Goal: Task Accomplishment & Management: Manage account settings

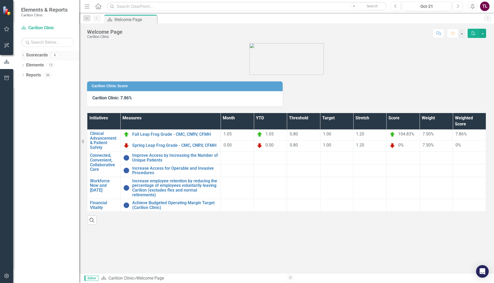
click at [23, 55] on icon "Dropdown" at bounding box center [23, 55] width 4 height 3
click at [25, 62] on div "Dropdown Carilion Clinic" at bounding box center [51, 65] width 55 height 9
click at [25, 65] on icon "Dropdown" at bounding box center [26, 64] width 4 height 3
click at [30, 85] on icon "Dropdown" at bounding box center [31, 84] width 4 height 3
click at [41, 94] on link "Dermatology" at bounding box center [60, 95] width 40 height 6
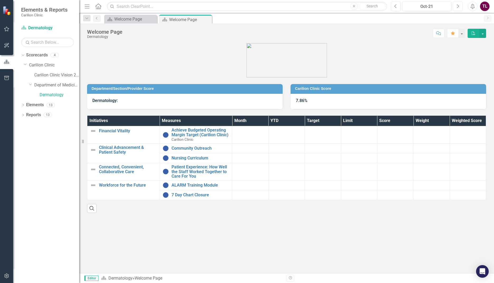
click at [458, 6] on icon "button" at bounding box center [458, 6] width 2 height 4
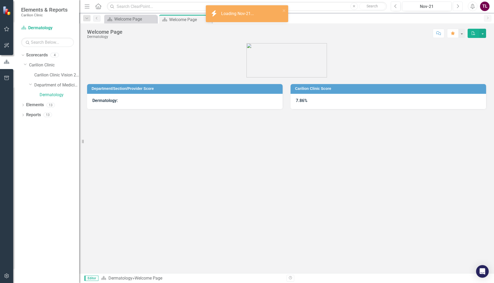
click at [458, 6] on icon "button" at bounding box center [458, 6] width 2 height 4
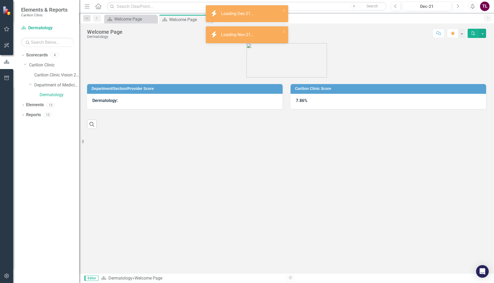
click at [458, 6] on icon "button" at bounding box center [458, 6] width 2 height 4
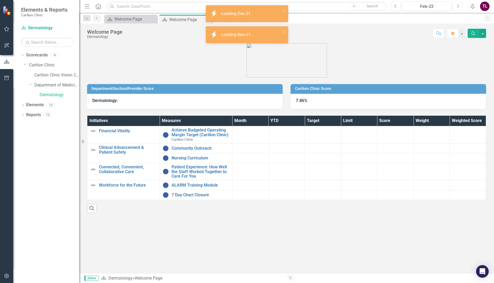
click at [458, 6] on icon "button" at bounding box center [458, 6] width 2 height 4
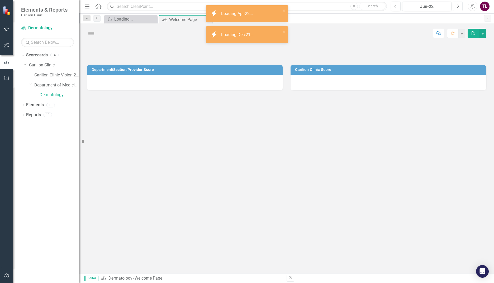
click at [458, 6] on icon "button" at bounding box center [458, 6] width 2 height 4
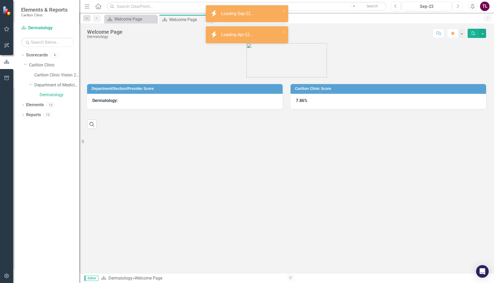
click at [458, 6] on icon "button" at bounding box center [458, 6] width 2 height 4
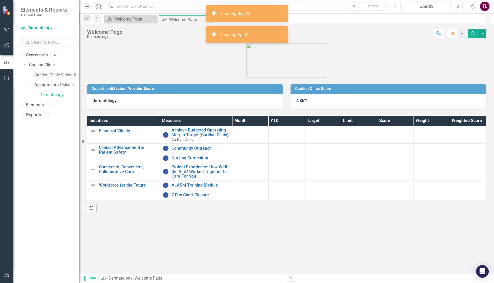
click at [458, 6] on icon "button" at bounding box center [458, 6] width 2 height 4
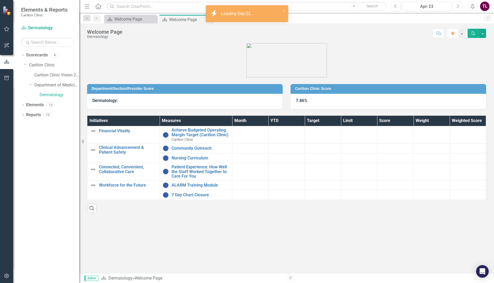
click at [458, 6] on icon "button" at bounding box center [458, 6] width 2 height 4
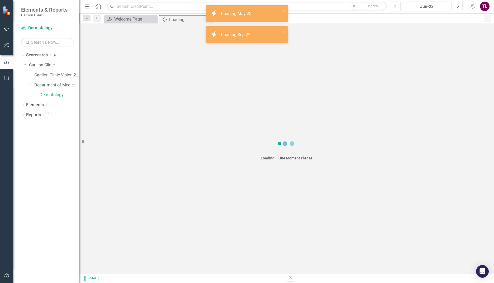
click at [458, 6] on icon "button" at bounding box center [458, 6] width 2 height 4
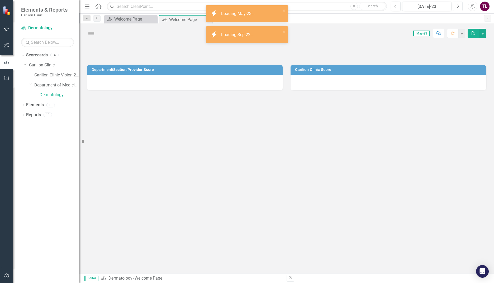
click at [458, 6] on icon "button" at bounding box center [458, 6] width 2 height 4
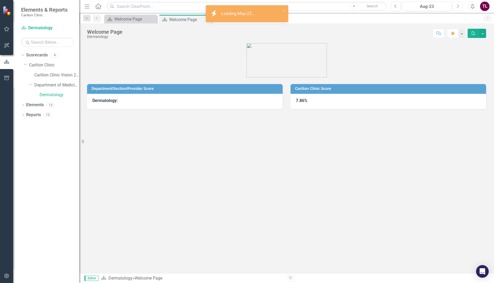
click at [458, 6] on icon "button" at bounding box center [458, 6] width 2 height 4
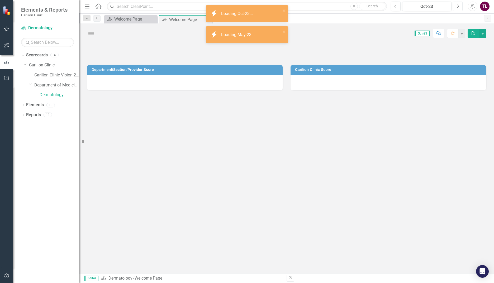
click at [458, 6] on icon "button" at bounding box center [458, 6] width 2 height 4
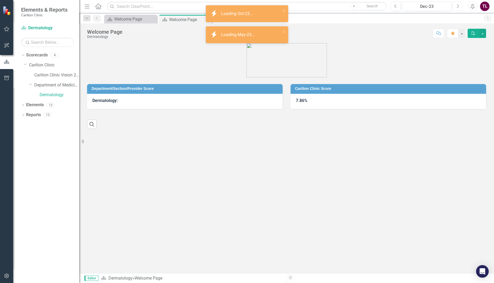
click at [458, 6] on icon "button" at bounding box center [458, 6] width 2 height 4
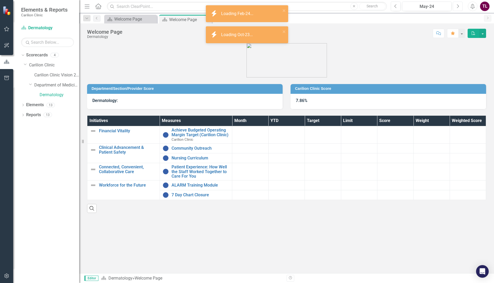
click at [458, 6] on icon "button" at bounding box center [458, 6] width 2 height 4
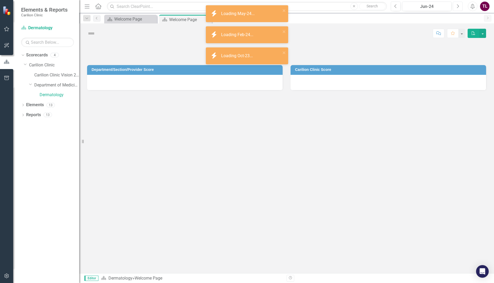
click at [458, 6] on icon "button" at bounding box center [458, 6] width 2 height 4
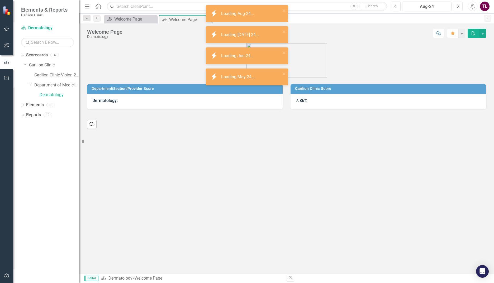
click at [458, 6] on icon "button" at bounding box center [458, 6] width 2 height 4
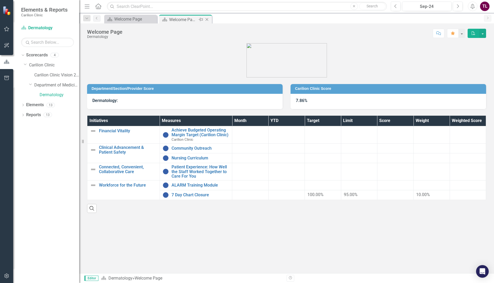
click at [175, 17] on div "Welcome Page" at bounding box center [183, 19] width 28 height 7
drag, startPoint x: 184, startPoint y: 18, endPoint x: 162, endPoint y: 19, distance: 21.4
click at [184, 18] on div "Welcome Page" at bounding box center [183, 19] width 28 height 7
click at [142, 19] on div "Welcome Page" at bounding box center [131, 19] width 35 height 7
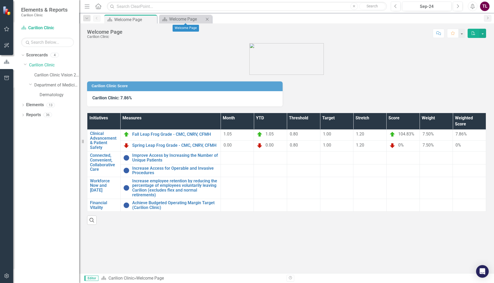
click at [207, 19] on icon at bounding box center [207, 19] width 3 height 3
click at [54, 93] on link "Dermatology" at bounding box center [60, 95] width 40 height 6
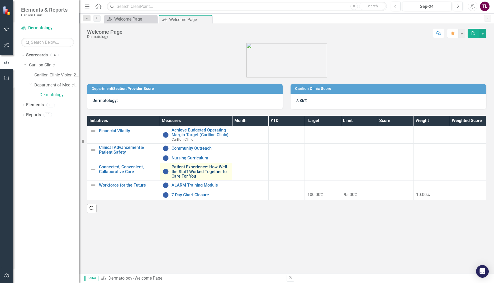
click at [176, 171] on link "Patient Experience: How Well the Staff Worked Together to Care For You" at bounding box center [200, 172] width 58 height 14
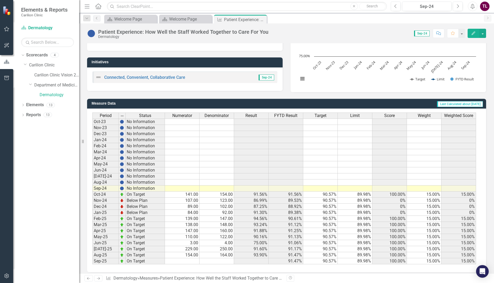
scroll to position [85, 0]
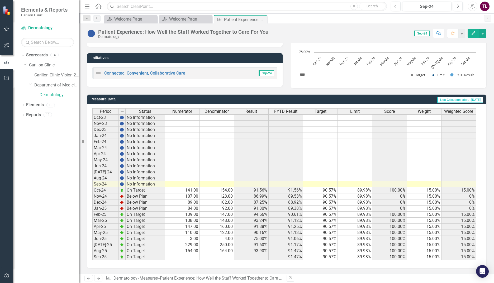
click at [194, 258] on td at bounding box center [182, 257] width 35 height 6
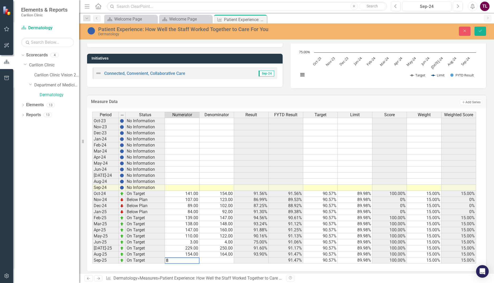
type textarea "86"
type textarea "96"
click at [92, 149] on div "Period Status Numerator Denominator Result FYTD Result Target Limit Score Weigh…" at bounding box center [92, 188] width 0 height 152
click at [478, 32] on icon "Save" at bounding box center [479, 31] width 5 height 4
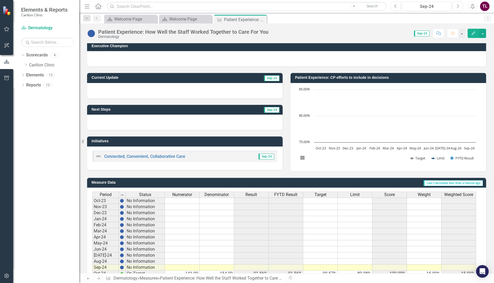
scroll to position [0, 0]
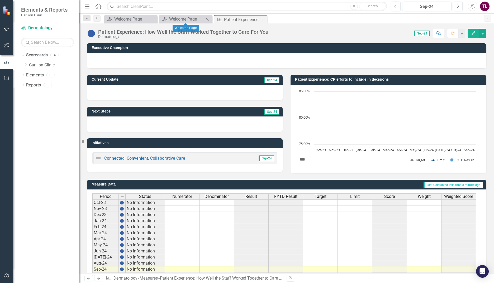
click at [206, 18] on icon "Close" at bounding box center [206, 19] width 5 height 4
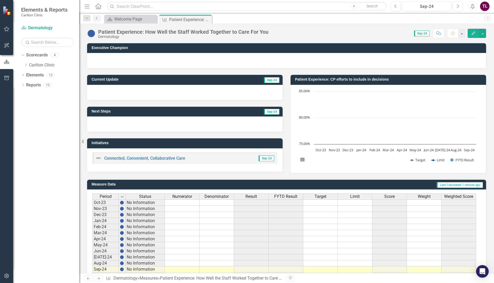
click at [95, 20] on link "Previous" at bounding box center [96, 18] width 7 height 6
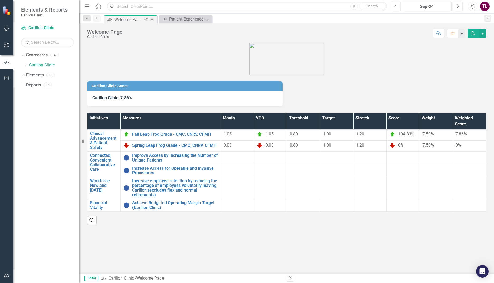
click at [151, 20] on icon "Close" at bounding box center [151, 19] width 5 height 4
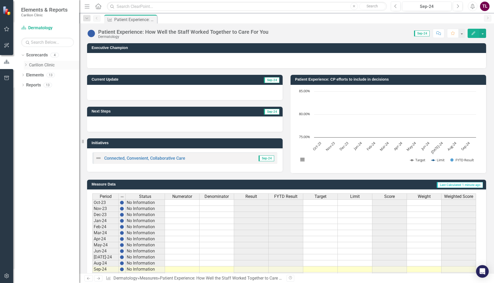
click at [26, 65] on icon at bounding box center [25, 65] width 1 height 3
click at [30, 84] on icon "Dropdown" at bounding box center [31, 84] width 4 height 3
click at [49, 95] on link "Dermatology" at bounding box center [60, 95] width 40 height 6
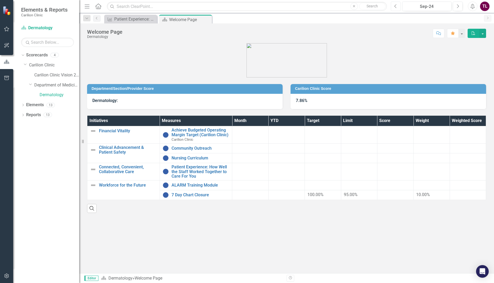
click at [397, 7] on button "Previous" at bounding box center [395, 6] width 10 height 9
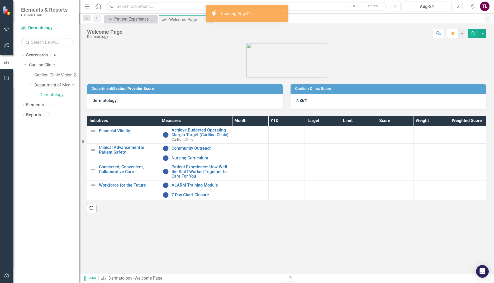
click at [457, 7] on icon "button" at bounding box center [458, 6] width 2 height 4
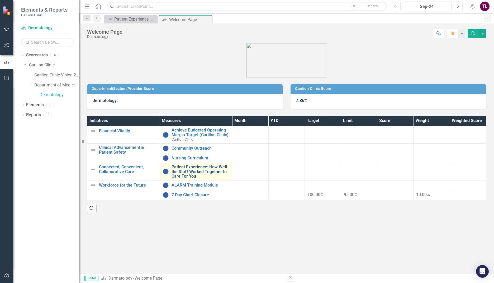
click at [185, 170] on link "Patient Experience: How Well the Staff Worked Together to Care For You" at bounding box center [200, 172] width 58 height 14
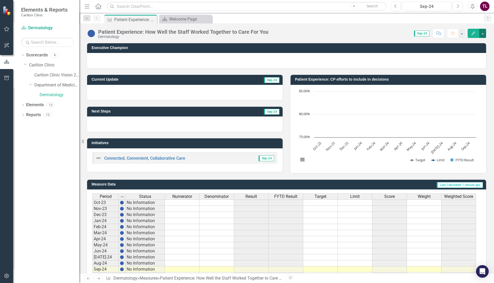
click at [483, 33] on button "button" at bounding box center [482, 33] width 7 height 9
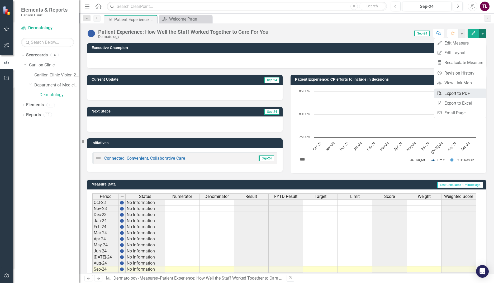
click at [449, 95] on link "PDF Export to PDF" at bounding box center [459, 94] width 51 height 10
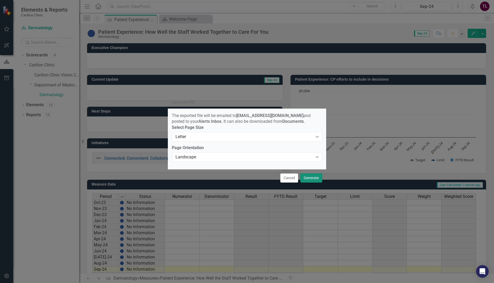
click at [303, 179] on button "Generate" at bounding box center [311, 177] width 22 height 9
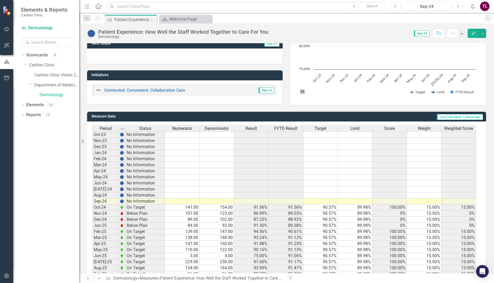
scroll to position [85, 0]
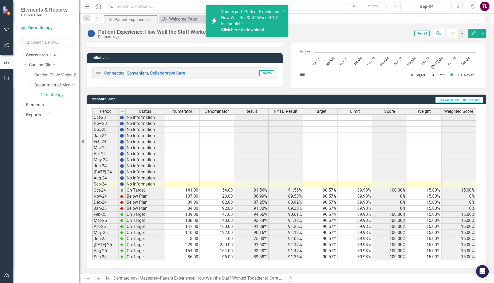
click at [231, 30] on link "Click here to download." at bounding box center [243, 29] width 44 height 5
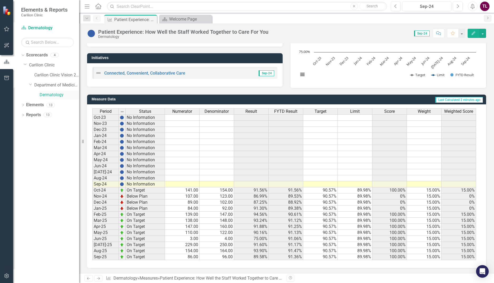
click at [49, 94] on link "Dermatology" at bounding box center [60, 95] width 40 height 6
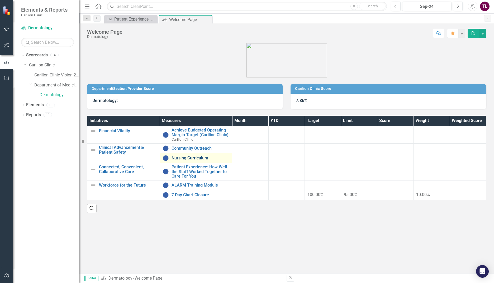
click at [182, 158] on link "Nursing Curriculum" at bounding box center [200, 158] width 58 height 5
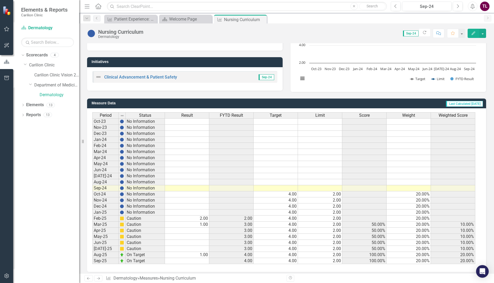
scroll to position [85, 0]
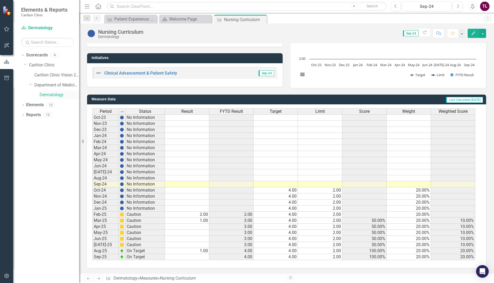
click at [47, 95] on link "Dermatology" at bounding box center [60, 95] width 40 height 6
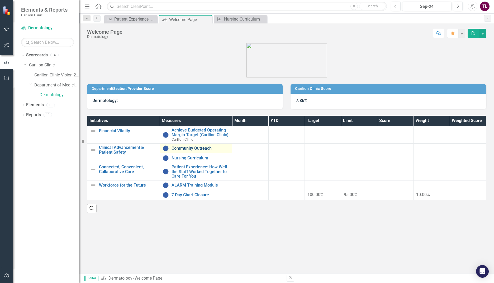
click at [176, 148] on link "Community Outreach" at bounding box center [200, 148] width 58 height 5
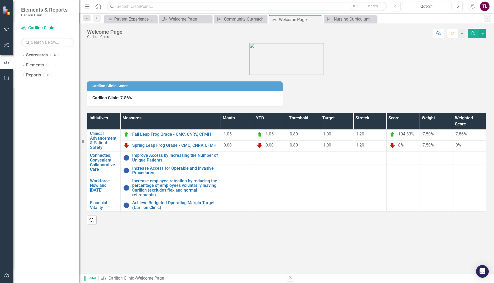
click at [446, 7] on div "Oct-21" at bounding box center [427, 6] width 46 height 6
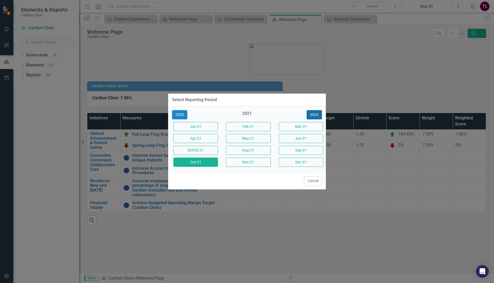
click at [314, 115] on button "2022" at bounding box center [313, 114] width 15 height 9
click at [314, 115] on button "2023" at bounding box center [313, 114] width 15 height 9
click at [314, 115] on button "2024" at bounding box center [313, 114] width 15 height 9
click at [311, 114] on button "2025" at bounding box center [313, 114] width 15 height 9
click at [292, 152] on button "Sep-25" at bounding box center [300, 150] width 45 height 9
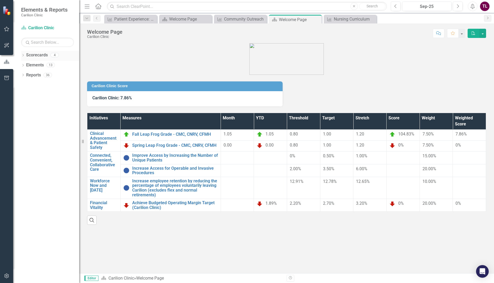
click at [22, 55] on icon "Dropdown" at bounding box center [23, 55] width 4 height 3
click at [27, 64] on icon "Dropdown" at bounding box center [26, 64] width 4 height 3
click at [38, 85] on link "Department of Medicine" at bounding box center [56, 85] width 45 height 6
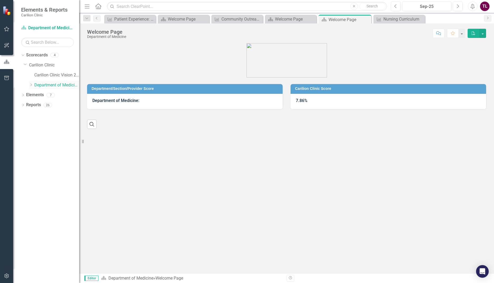
click at [30, 85] on icon "Dropdown" at bounding box center [31, 84] width 4 height 3
click at [48, 95] on link "Dermatology" at bounding box center [60, 95] width 40 height 6
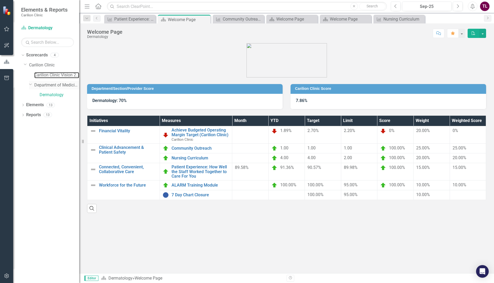
drag, startPoint x: 41, startPoint y: 76, endPoint x: 34, endPoint y: 85, distance: 12.4
click at [41, 76] on link "Carilion Clinic Vision 2025 Scorecard" at bounding box center [56, 75] width 45 height 6
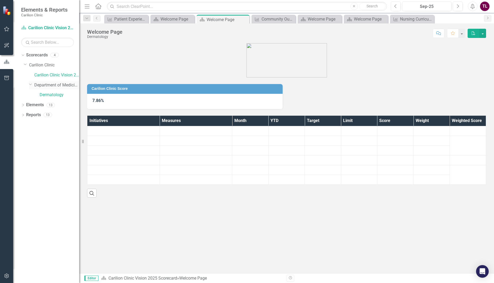
click at [36, 86] on link "Department of Medicine" at bounding box center [56, 85] width 45 height 6
